Goal: Check status: Check status

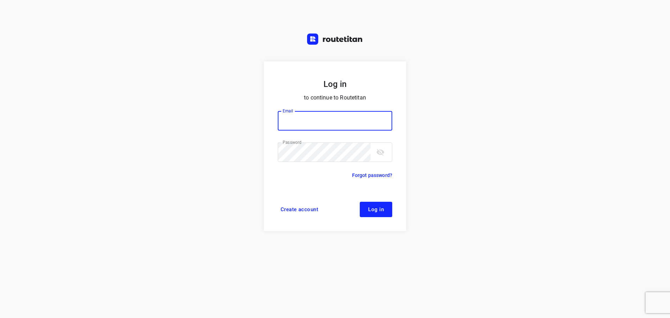
type input "[PERSON_NAME][EMAIL_ADDRESS][DOMAIN_NAME]"
click at [379, 208] on span "Log in" at bounding box center [376, 210] width 16 height 6
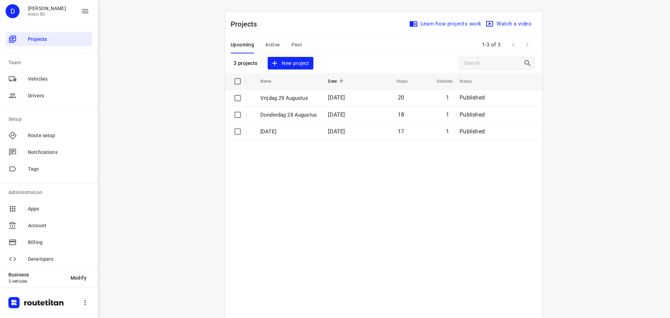
click at [274, 44] on span "Active" at bounding box center [272, 44] width 15 height 9
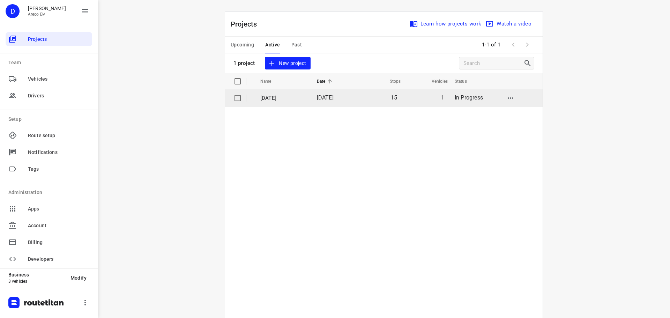
click at [306, 96] on p "[DATE]" at bounding box center [283, 98] width 46 height 8
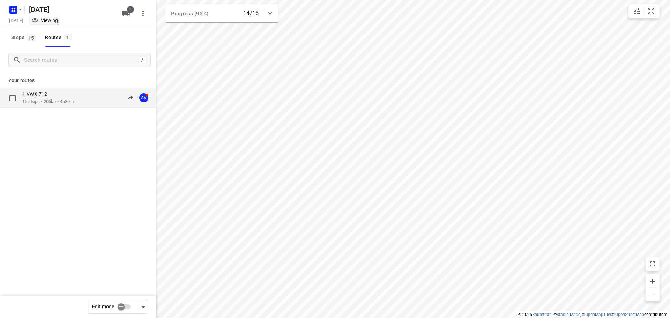
click at [84, 99] on div "1-VWX-712 15 stops • 205km • 4h30m 09:22-15:25 AV" at bounding box center [89, 98] width 134 height 14
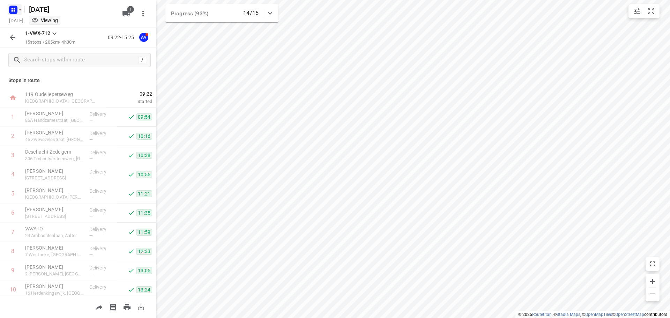
click at [19, 9] on icon "button" at bounding box center [20, 10] width 6 height 6
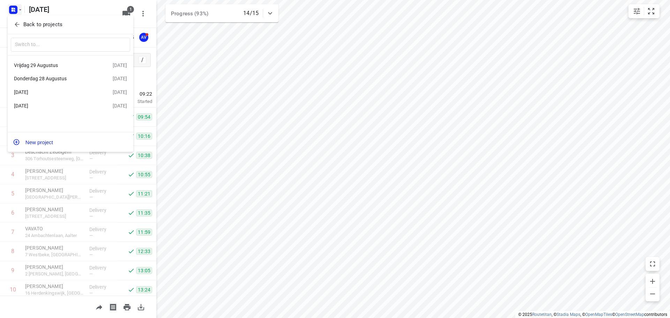
click at [65, 77] on div "Donderdag 28 Augustus" at bounding box center [54, 79] width 80 height 6
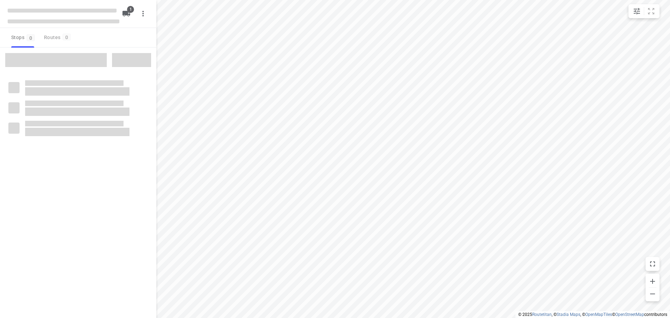
type input "distance"
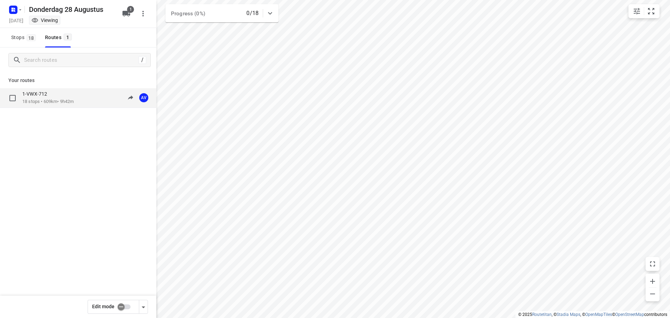
click at [74, 98] on p "18 stops • 609km • 9h42m" at bounding box center [47, 101] width 51 height 7
